Goal: Find contact information: Find contact information

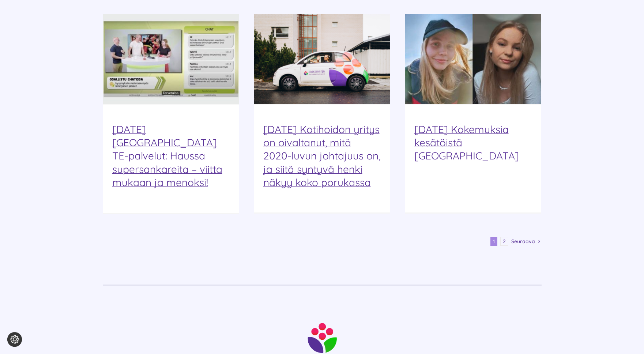
scroll to position [883, 0]
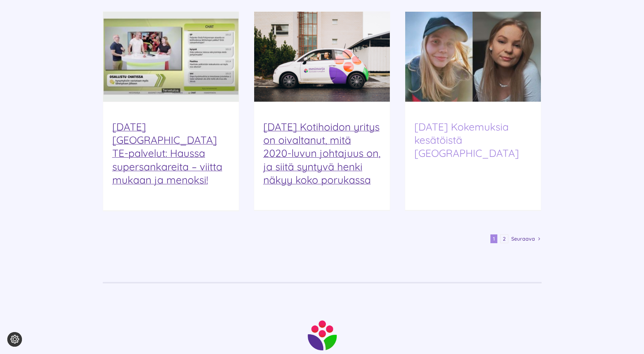
click at [500, 120] on link "[DATE] Kokemuksia kesätöistä [GEOGRAPHIC_DATA]" at bounding box center [466, 139] width 105 height 39
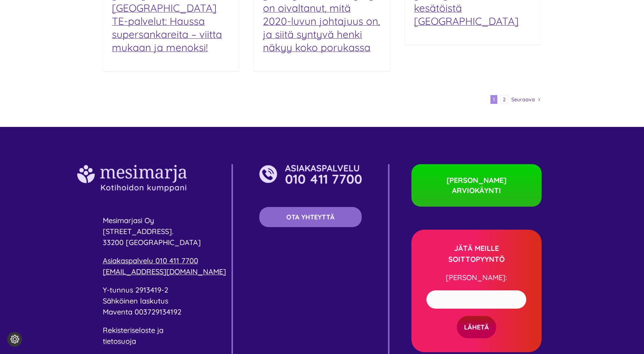
scroll to position [1602, 0]
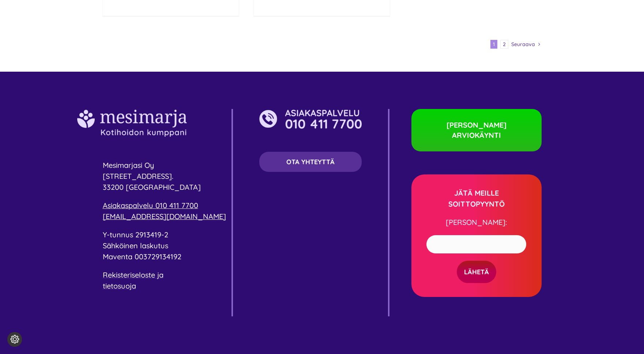
click at [322, 158] on span "OTA YHTEYTTÄ" at bounding box center [310, 162] width 48 height 8
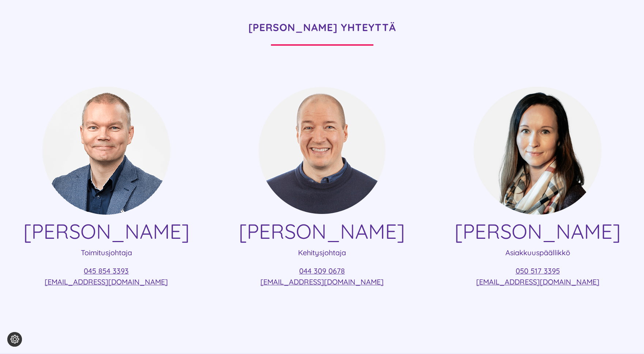
scroll to position [129, 0]
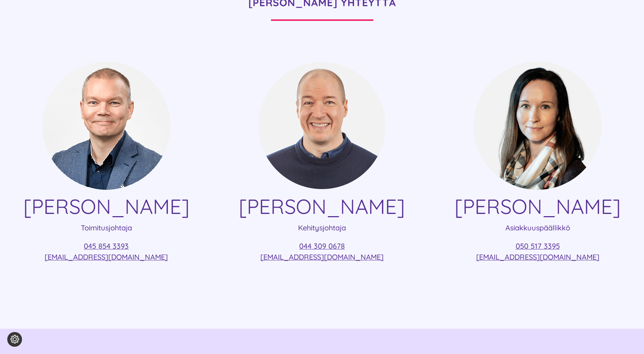
drag, startPoint x: 168, startPoint y: 260, endPoint x: 33, endPoint y: 202, distance: 147.2
click at [33, 202] on div "Ville Vuolukka Toimitusjohtaja 045 854 3393 ville.vuolukka@mesimarjasi.fi" at bounding box center [106, 165] width 191 height 209
copy div "Ville Vuolukka Toimitusjohtaja 045 854 3393 ville.vuolukka@mesimarjasi.fi"
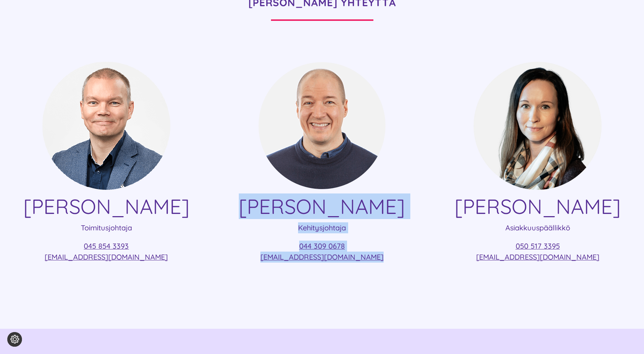
drag, startPoint x: 377, startPoint y: 260, endPoint x: 246, endPoint y: 202, distance: 143.2
click at [246, 202] on div "Lauri Oksanen Kehitysjohtaja 044 309 0678 lauri.oksanen@mesimarjasi.fi" at bounding box center [322, 165] width 191 height 209
copy div "Lauri Oksanen Kehitysjohtaja 044 309 0678 lauri.oksanen@mesimarjasi.fi"
